Goal: Information Seeking & Learning: Learn about a topic

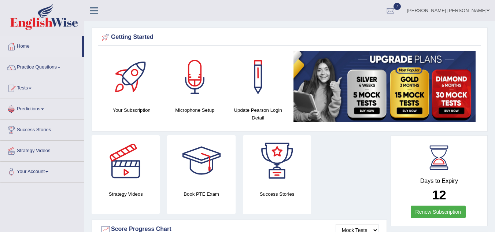
click at [27, 87] on link "Tests" at bounding box center [41, 87] width 83 height 18
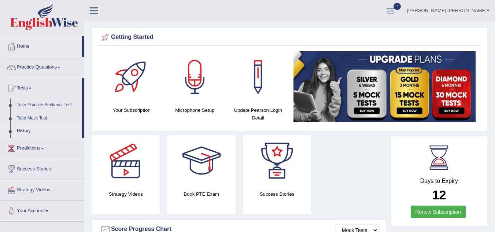
click at [27, 131] on link "History" at bounding box center [48, 130] width 68 height 13
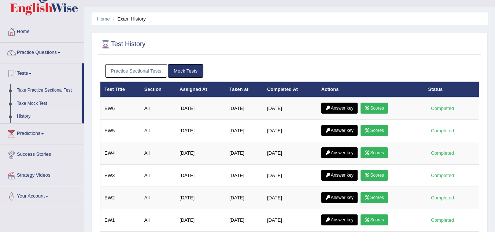
click at [137, 72] on link "Practice Sectional Tests" at bounding box center [136, 71] width 62 height 14
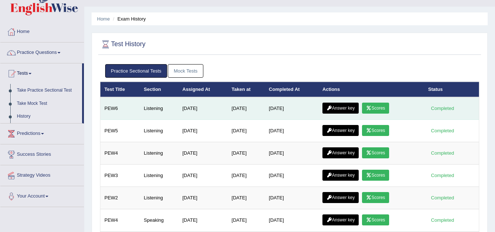
click at [378, 112] on link "Scores" at bounding box center [375, 108] width 27 height 11
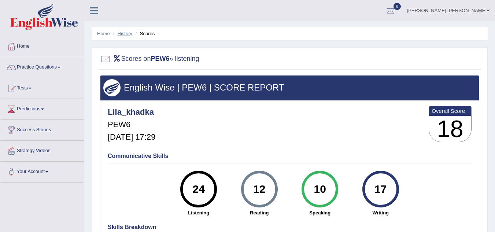
click at [123, 34] on link "History" at bounding box center [125, 33] width 15 height 5
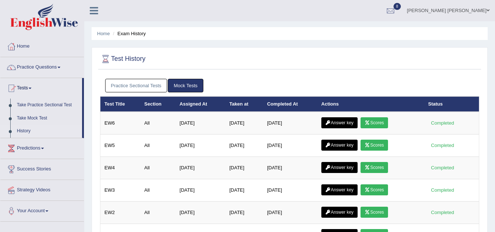
click at [144, 85] on link "Practice Sectional Tests" at bounding box center [136, 86] width 62 height 14
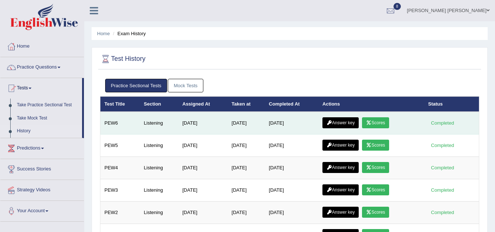
click at [347, 120] on link "Answer key" at bounding box center [340, 122] width 36 height 11
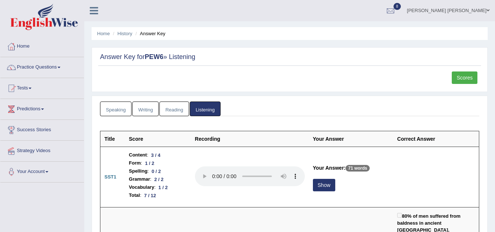
click at [336, 105] on ul "Speaking Writing Reading Listening" at bounding box center [289, 108] width 379 height 15
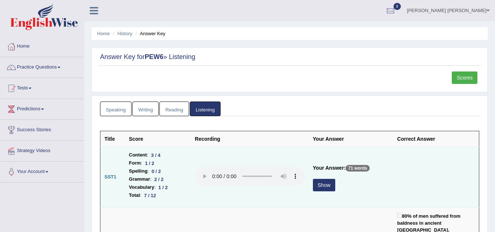
click at [326, 186] on button "Show" at bounding box center [324, 185] width 22 height 12
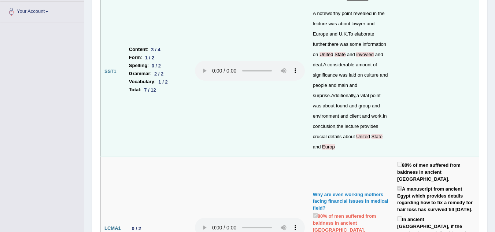
scroll to position [161, 0]
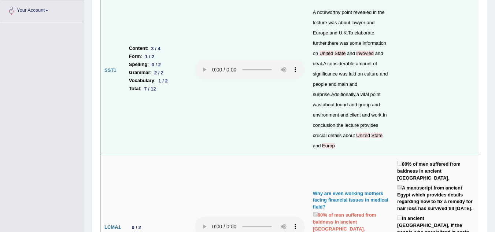
click at [359, 52] on span "invovled" at bounding box center [365, 53] width 18 height 5
click at [410, 62] on td at bounding box center [436, 71] width 86 height 170
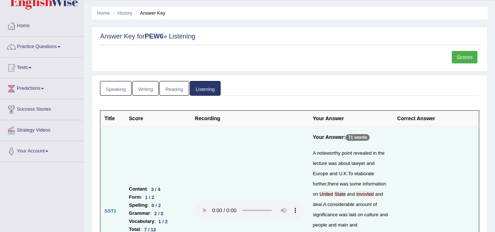
scroll to position [0, 0]
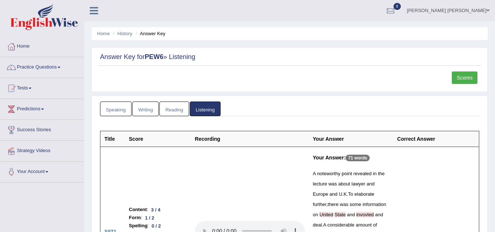
click at [173, 106] on link "Reading" at bounding box center [173, 108] width 29 height 15
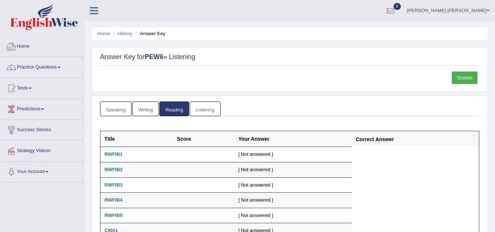
click at [23, 44] on link "Home" at bounding box center [41, 45] width 83 height 18
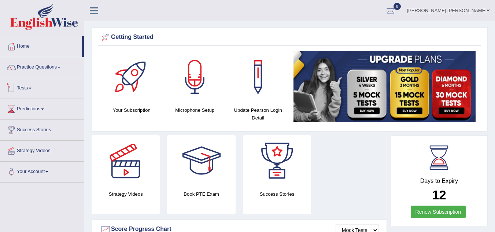
click at [21, 89] on link "Tests" at bounding box center [41, 87] width 83 height 18
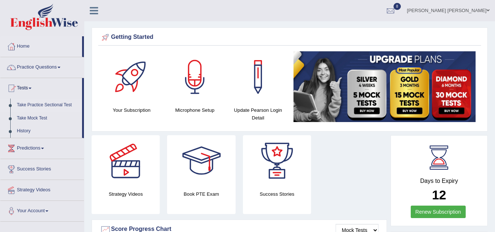
click at [41, 105] on link "Take Practice Sectional Test" at bounding box center [48, 104] width 68 height 13
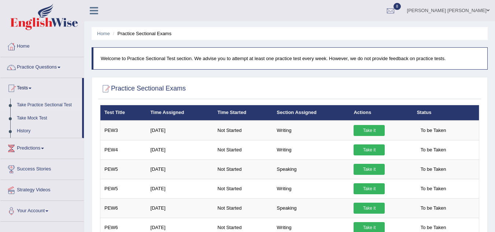
click at [213, 83] on div at bounding box center [289, 88] width 379 height 15
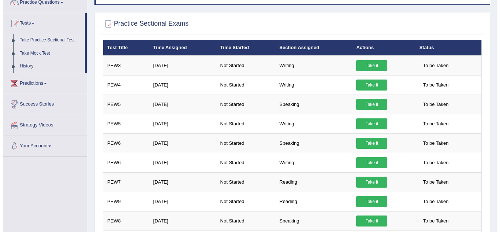
scroll to position [50, 0]
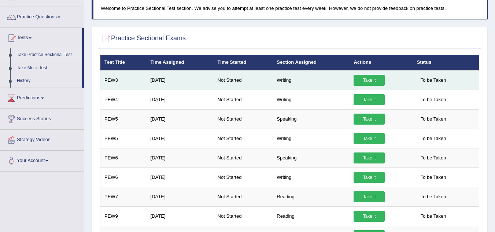
click at [365, 79] on link "Take it" at bounding box center [368, 80] width 31 height 11
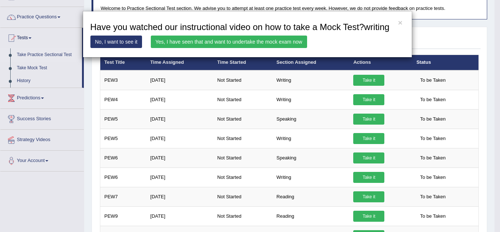
click at [258, 39] on link "Yes, I have seen that and want to undertake the mock exam now" at bounding box center [229, 42] width 156 height 12
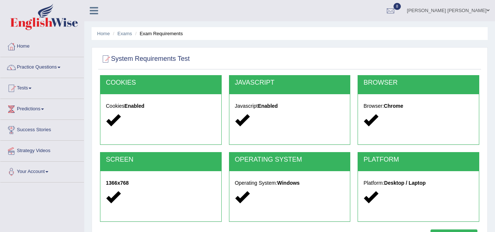
click at [264, 62] on div at bounding box center [289, 59] width 379 height 15
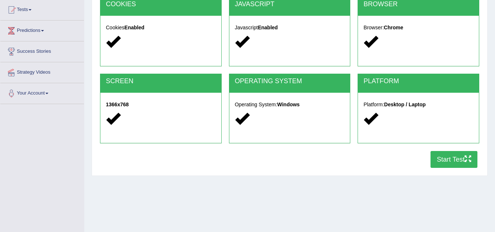
scroll to position [146, 0]
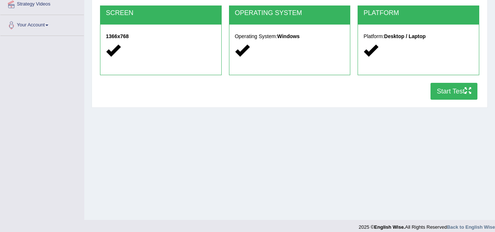
click at [458, 90] on button "Start Test" at bounding box center [453, 91] width 47 height 17
